Goal: Task Accomplishment & Management: Use online tool/utility

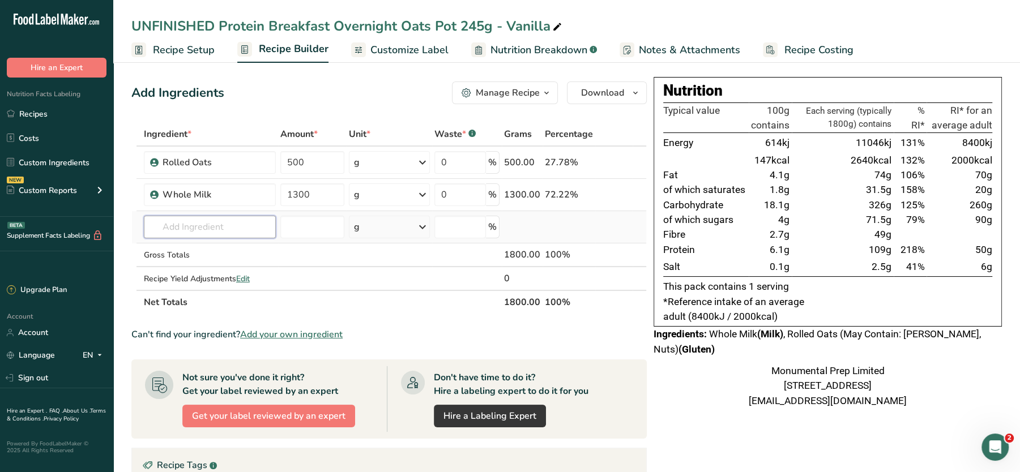
click at [215, 222] on input "text" at bounding box center [210, 227] width 132 height 23
type input "APPLIED NUTRITION"
click at [242, 263] on p "Applied Nutrition Vanilla Protein Powder" at bounding box center [231, 269] width 156 height 12
type input "Applied Nutrition Vanilla Protein Powder"
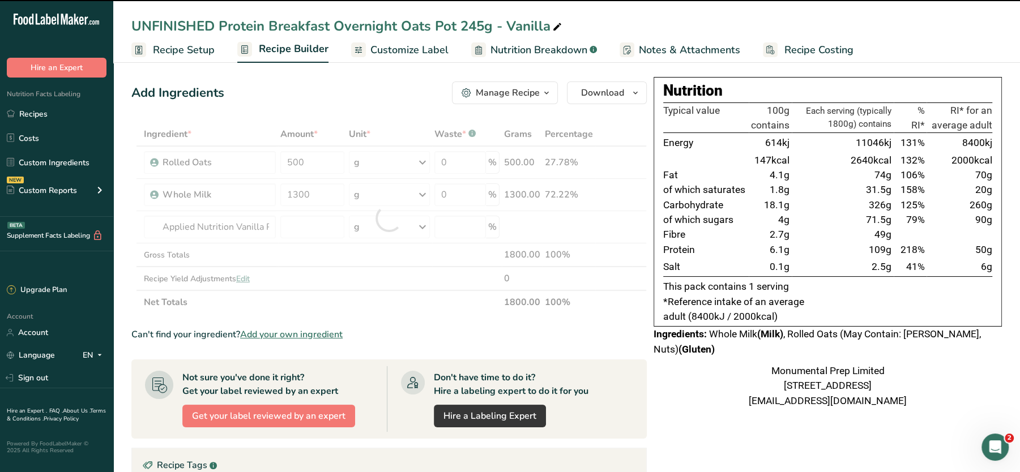
type input "0"
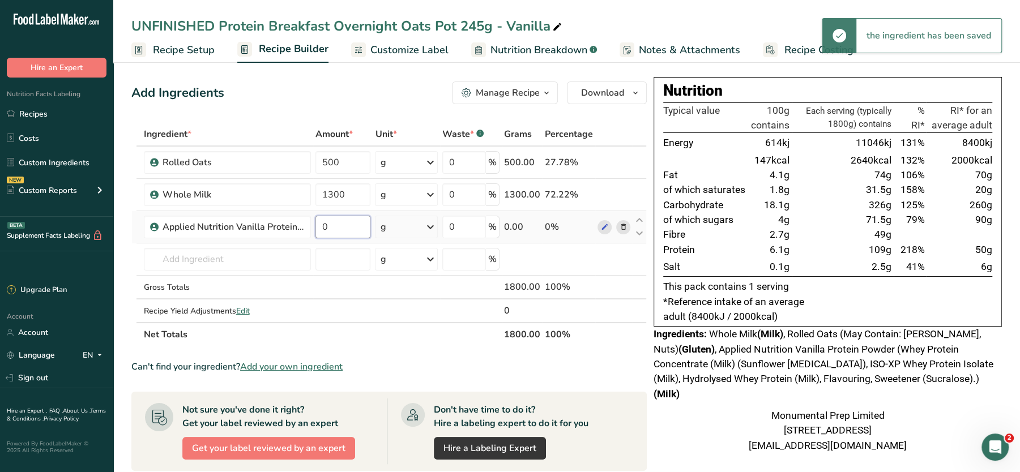
click at [351, 228] on input "0" at bounding box center [344, 227] width 56 height 23
type input "180"
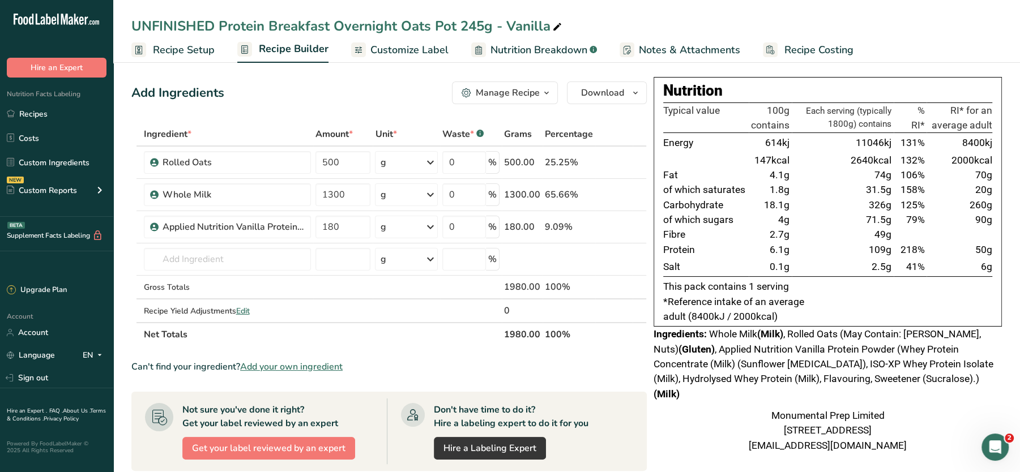
click at [380, 108] on div "Add Ingredients Manage Recipe Delete Recipe Duplicate Recipe Scale Recipe Save …" at bounding box center [392, 403] width 522 height 652
click at [176, 35] on div "UNFINISHED Protein Breakfast Overnight Oats Pot 245g - Vanilla" at bounding box center [347, 26] width 433 height 20
click at [179, 48] on span "Recipe Setup" at bounding box center [184, 49] width 62 height 15
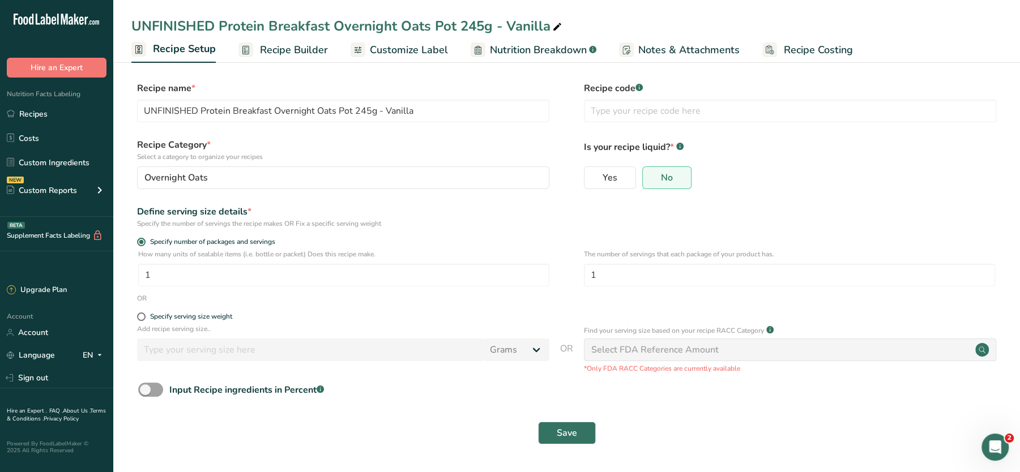
click at [477, 22] on div "UNFINISHED Protein Breakfast Overnight Oats Pot 245g - Vanilla" at bounding box center [347, 26] width 433 height 20
click at [477, 22] on input "UNFINISHED Protein Breakfast Overnight Oats Pot 245g - Vanilla" at bounding box center [566, 26] width 871 height 20
click at [221, 23] on input "UNFINISHED Protein Breakfast Overnight Oats Pot 235g - Vanilla" at bounding box center [566, 26] width 871 height 20
type input "Protein Breakfast Overnight Oats Pot 235g - Vanilla"
click at [136, 321] on div "Specify serving size weight" at bounding box center [566, 318] width 871 height 11
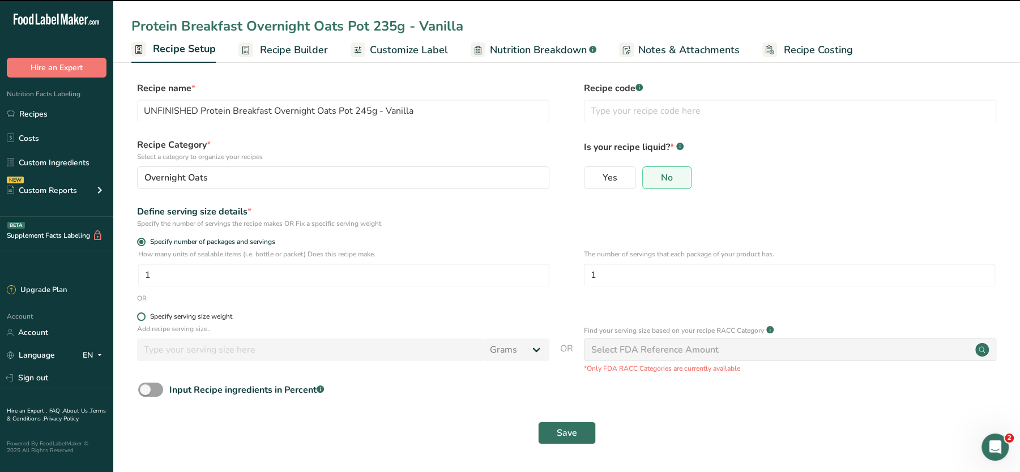
click at [143, 316] on span at bounding box center [141, 317] width 8 height 8
click at [143, 316] on input "Specify serving size weight" at bounding box center [140, 316] width 7 height 7
radio input "true"
radio input "false"
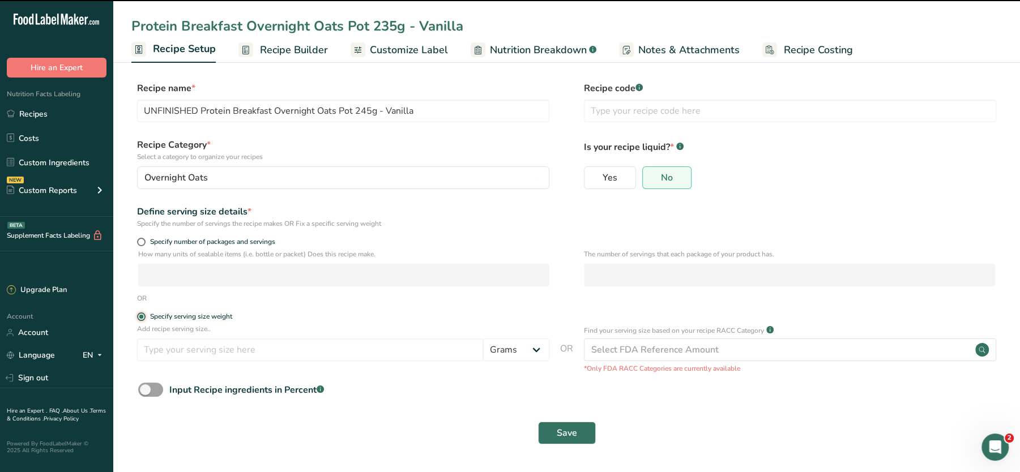
type input "Protein Breakfast Overnight Oats Pot 235g - Vanilla"
radio input "true"
type input "1"
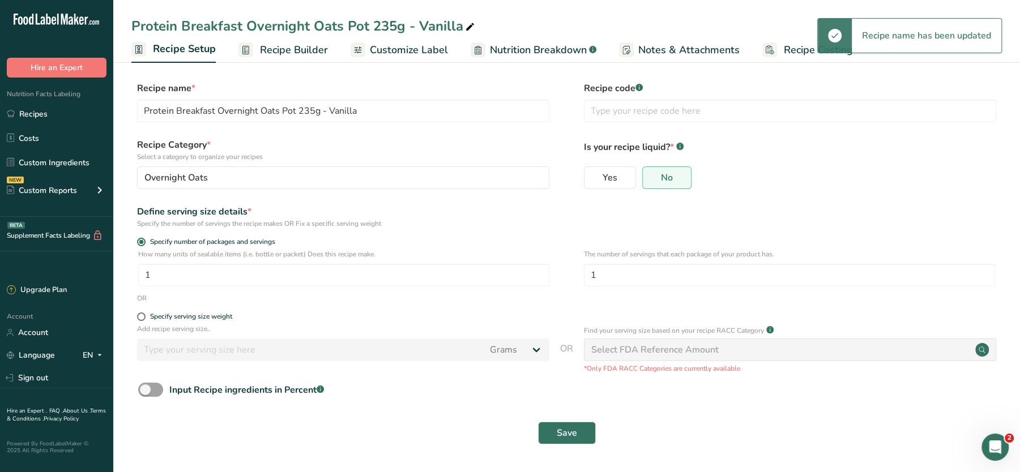
click at [141, 310] on form "Recipe name * Protein Breakfast Overnight Oats Pot 235g - Vanilla Recipe code .…" at bounding box center [566, 267] width 871 height 370
click at [142, 318] on span at bounding box center [141, 317] width 8 height 8
click at [142, 318] on input "Specify serving size weight" at bounding box center [140, 316] width 7 height 7
radio input "true"
radio input "false"
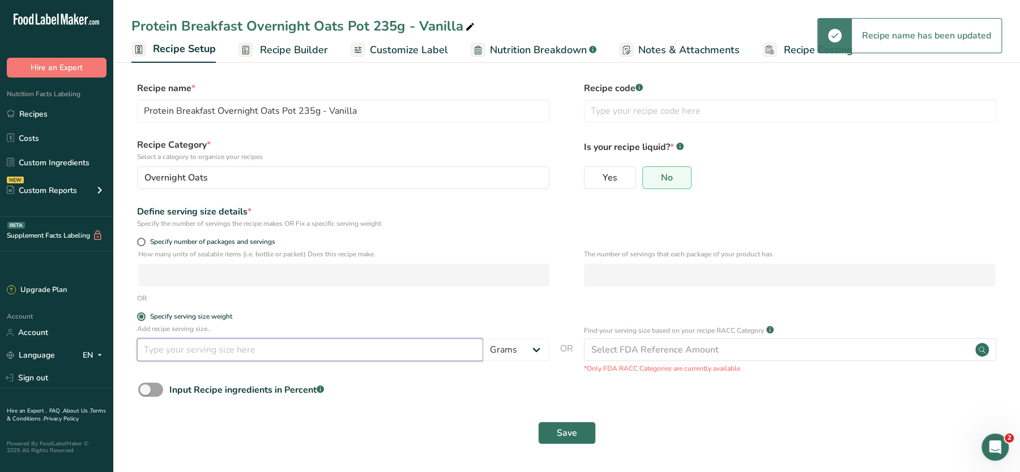
click at [177, 355] on input "number" at bounding box center [310, 350] width 346 height 23
type input "235"
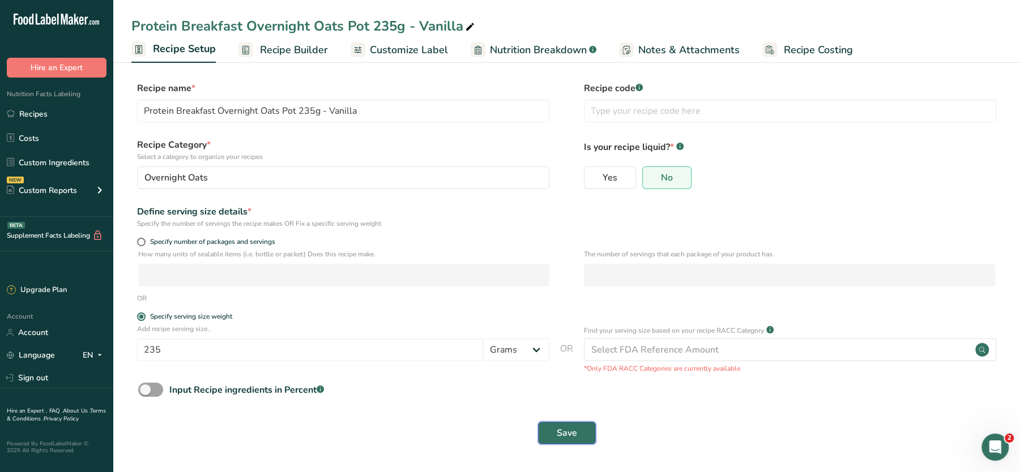
click at [568, 433] on span "Save" at bounding box center [567, 434] width 20 height 14
